Goal: Find specific page/section: Find specific page/section

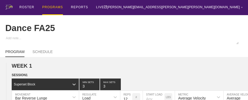
scroll to position [1181, 0]
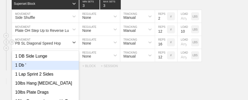
click at [66, 49] on div "option 1 Db ' focused, 2 of 801. 801 results available. Use Up and Down to choo…" at bounding box center [45, 42] width 67 height 13
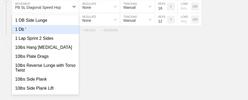
scroll to position [1217, 0]
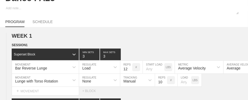
scroll to position [0, 0]
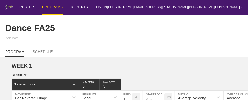
click at [56, 5] on div "PROGRAMS" at bounding box center [52, 7] width 21 height 15
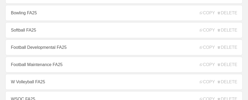
scroll to position [170, 0]
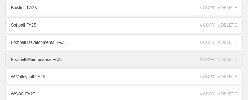
click at [53, 62] on link "Football Maintenance FA25" at bounding box center [123, 60] width 237 height 16
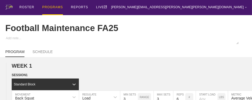
type textarea "x"
type input "Football Maintenance FA25"
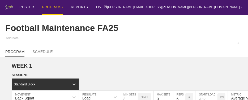
click at [145, 12] on div "ROSTER PROGRAMS REPORTS LIVE [PERSON_NAME][EMAIL_ADDRESS][PERSON_NAME][PERSON_N…" at bounding box center [123, 7] width 237 height 15
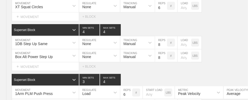
scroll to position [2647, 0]
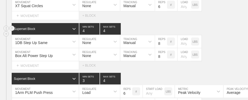
click at [217, 35] on div "Superset Block 4 MIN SETS 4 MAX SETS" at bounding box center [130, 29] width 236 height 12
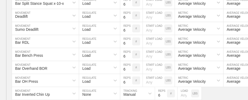
scroll to position [0, 0]
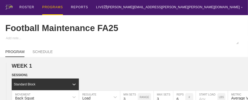
click at [52, 6] on div "PROGRAMS" at bounding box center [52, 7] width 21 height 15
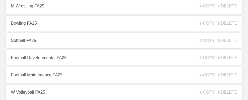
scroll to position [159, 0]
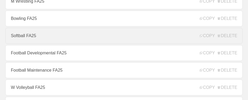
click at [37, 37] on link "Softball FA25" at bounding box center [123, 36] width 237 height 16
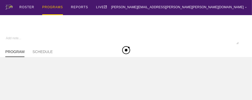
type textarea "x"
type input "Softball FA25"
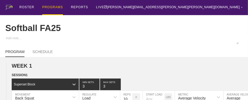
click at [147, 6] on div "ROSTER PROGRAMS REPORTS LIVE [PERSON_NAME][EMAIL_ADDRESS][PERSON_NAME][PERSON_N…" at bounding box center [123, 7] width 237 height 15
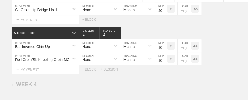
scroll to position [1543, 0]
